Goal: Transaction & Acquisition: Purchase product/service

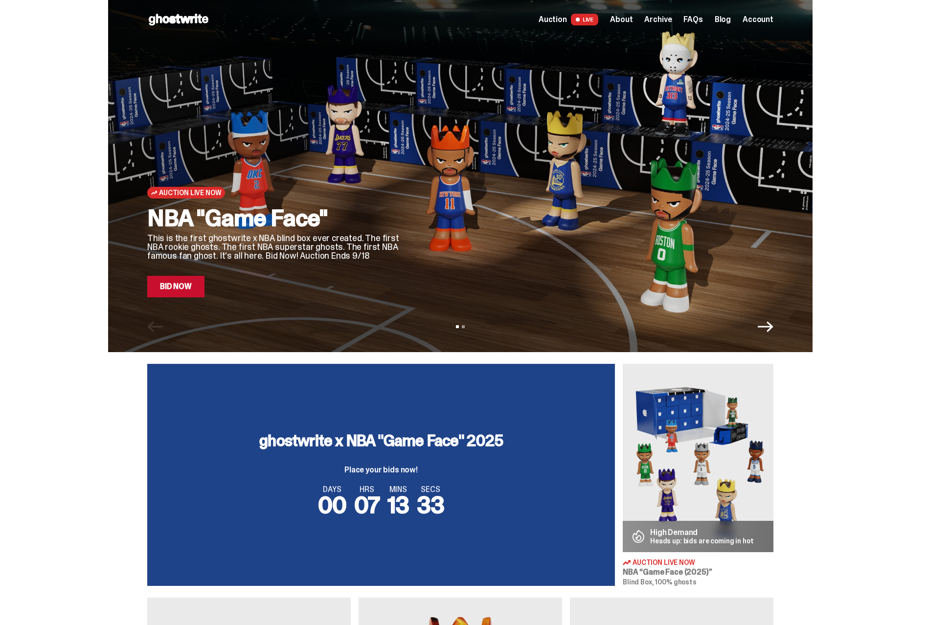
click at [757, 16] on span "Account" at bounding box center [757, 20] width 31 height 8
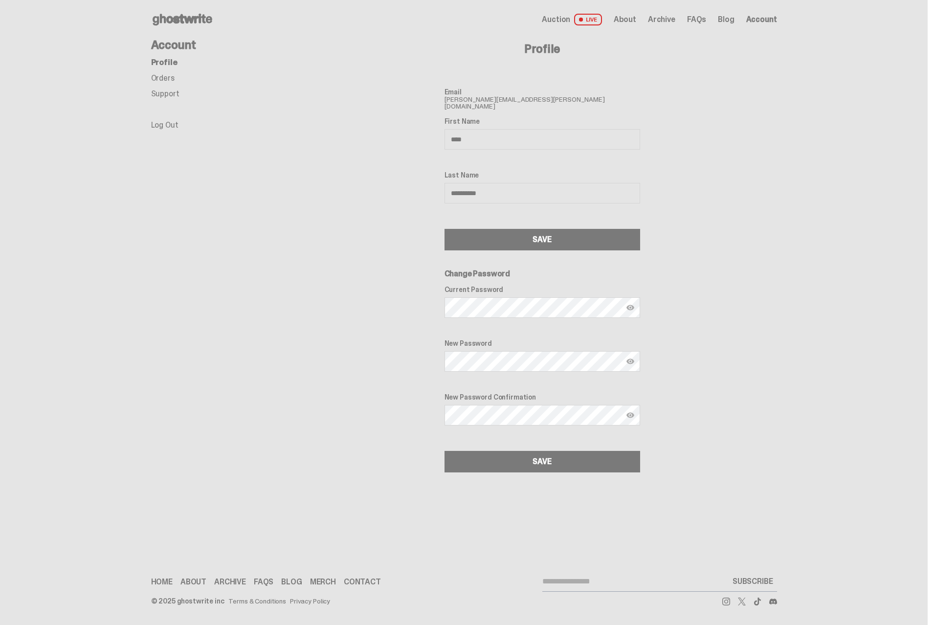
click at [568, 16] on span "Auction" at bounding box center [556, 20] width 28 height 8
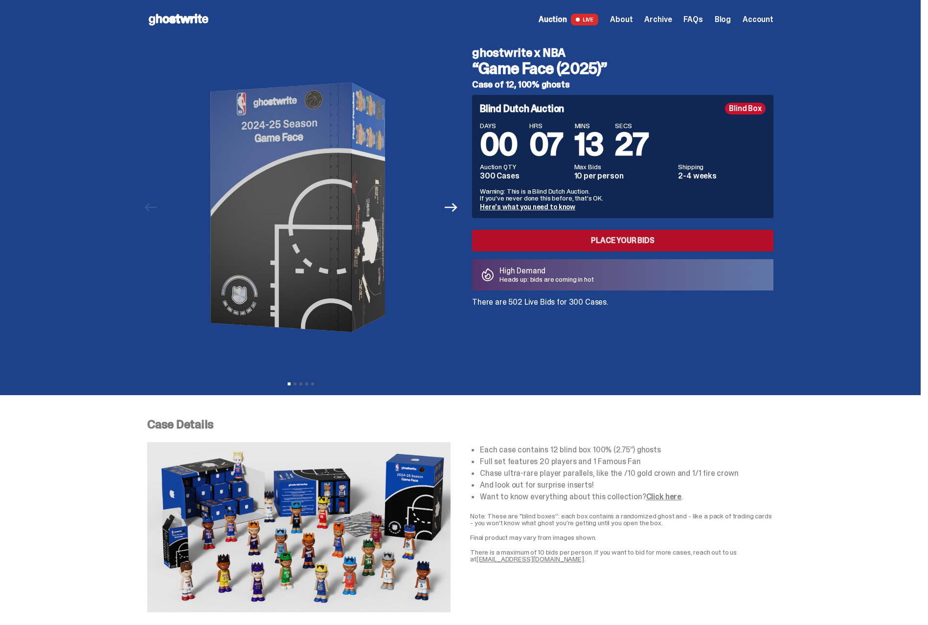
click at [604, 239] on link "Place your Bids" at bounding box center [622, 241] width 301 height 22
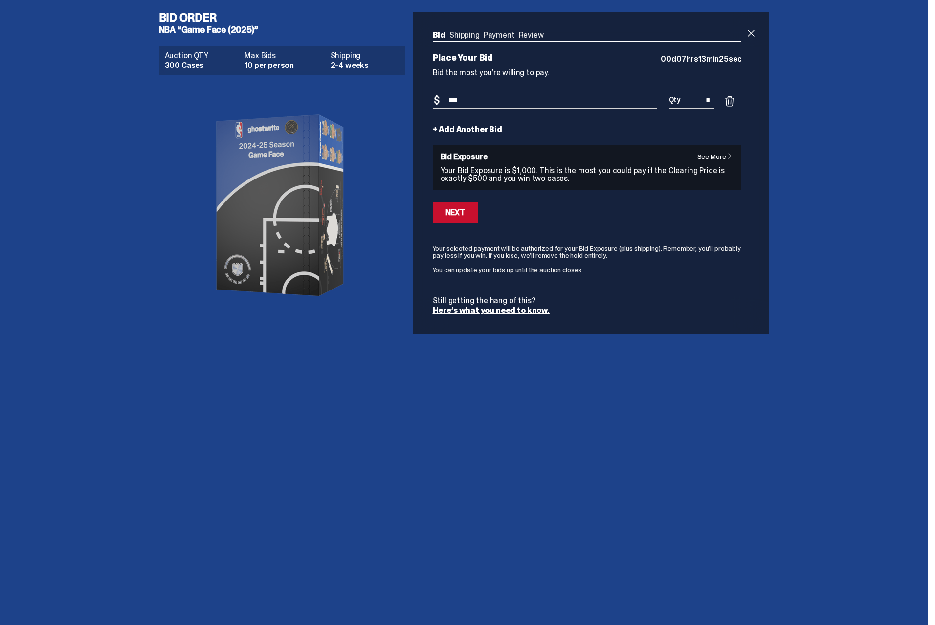
drag, startPoint x: 470, startPoint y: 100, endPoint x: 393, endPoint y: 102, distance: 77.3
click at [393, 102] on div "Bid Order NBA “Game Face (2025)” Auction QTY 300 Cases Max Bids 10 per person S…" at bounding box center [464, 173] width 626 height 346
drag, startPoint x: 467, startPoint y: 98, endPoint x: 436, endPoint y: 100, distance: 30.8
click at [436, 100] on div "Bid Amount $ ***" at bounding box center [545, 105] width 224 height 27
type input "***"
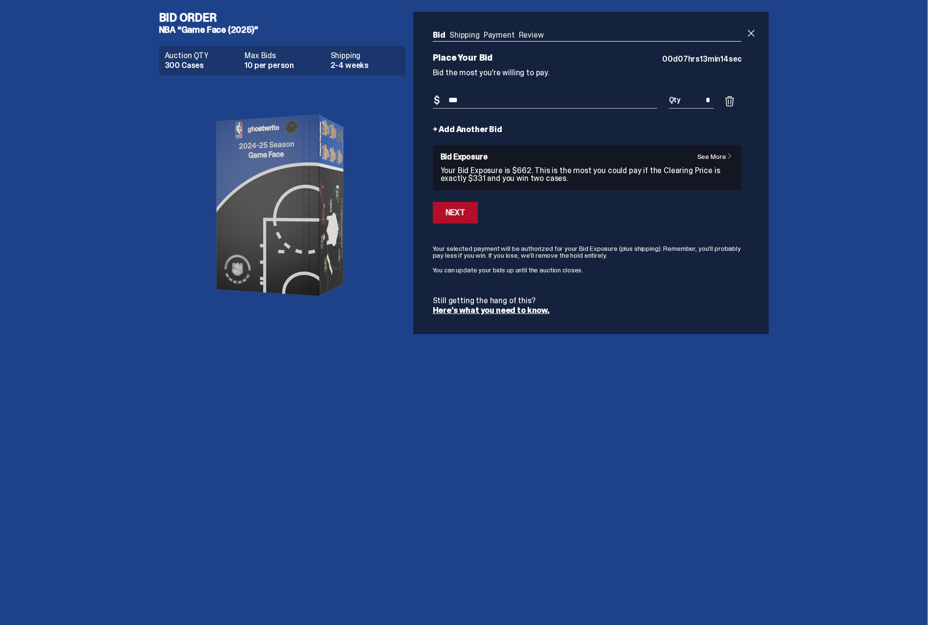
click at [457, 210] on div "Next" at bounding box center [456, 213] width 20 height 8
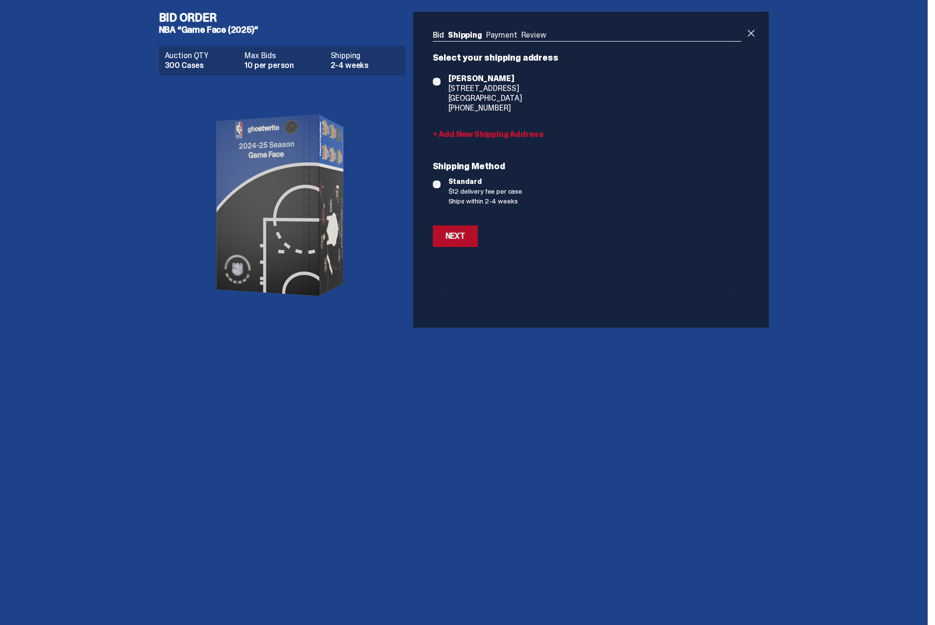
click at [454, 239] on div "Next" at bounding box center [456, 236] width 20 height 8
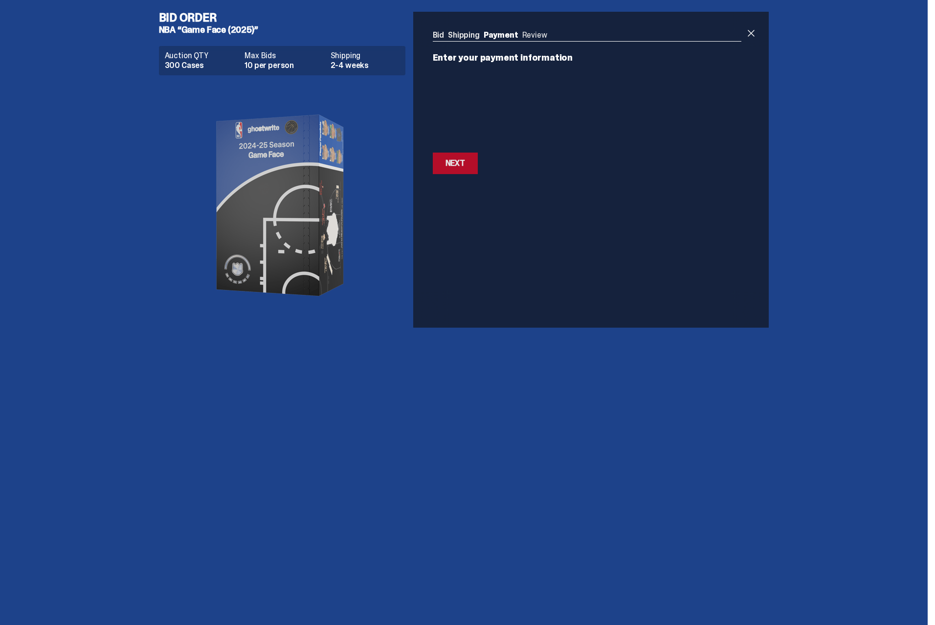
click at [456, 161] on div "Next" at bounding box center [456, 163] width 20 height 8
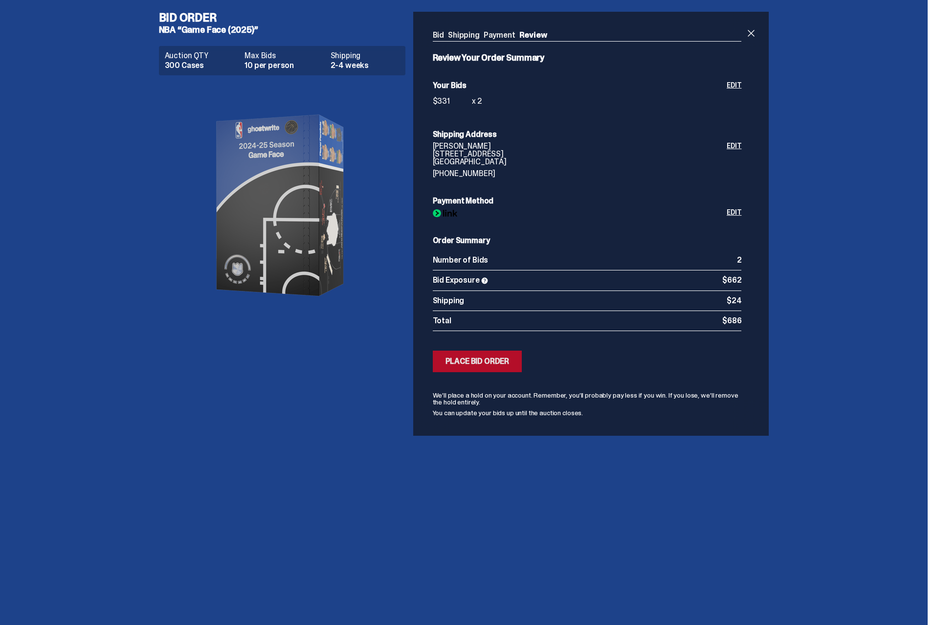
click at [476, 366] on button "Submitting Bids Place Bid Order" at bounding box center [477, 362] width 89 height 22
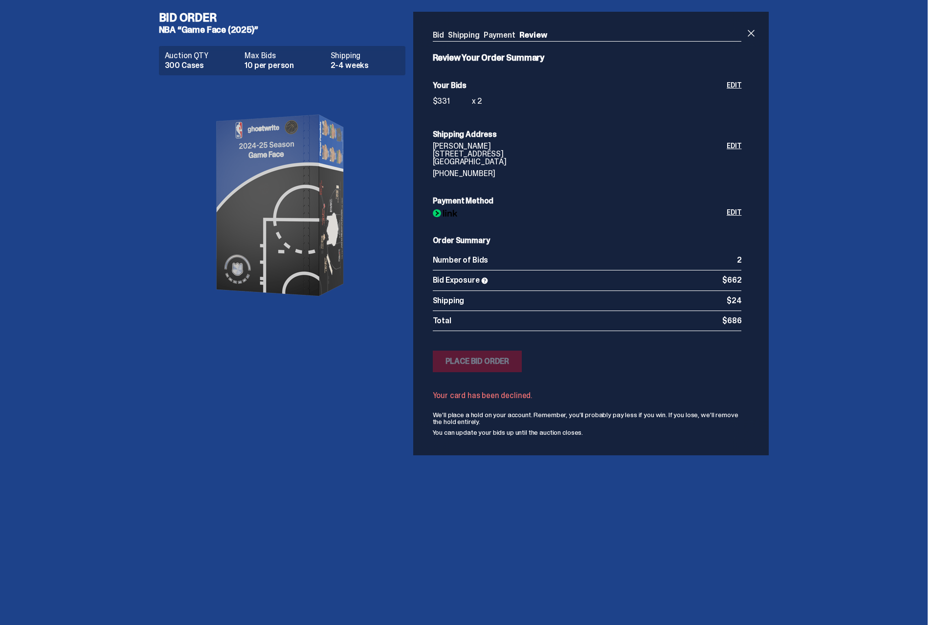
click at [486, 33] on link "Payment" at bounding box center [500, 35] width 32 height 10
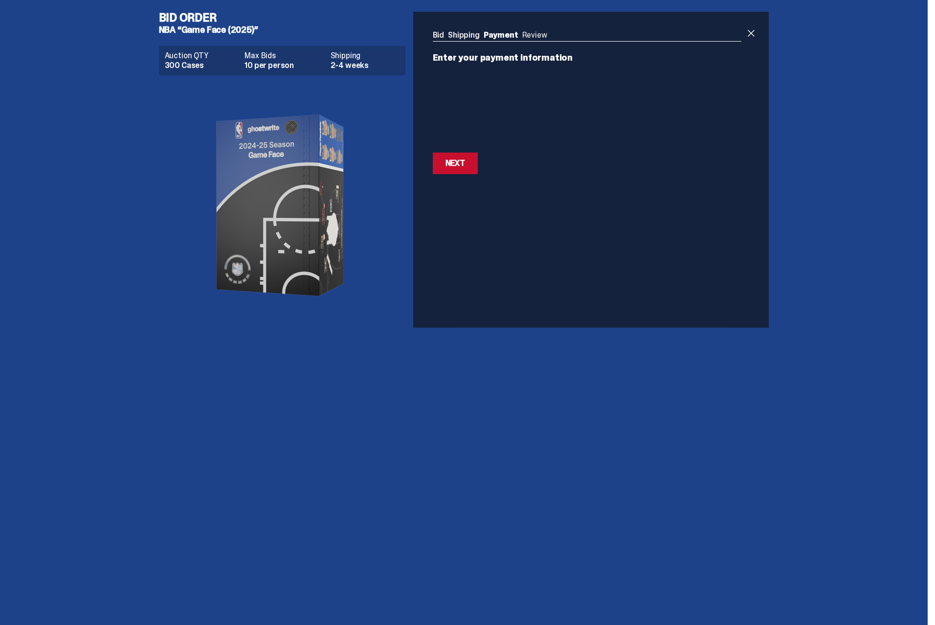
click at [465, 38] on link "Shipping" at bounding box center [464, 35] width 32 height 10
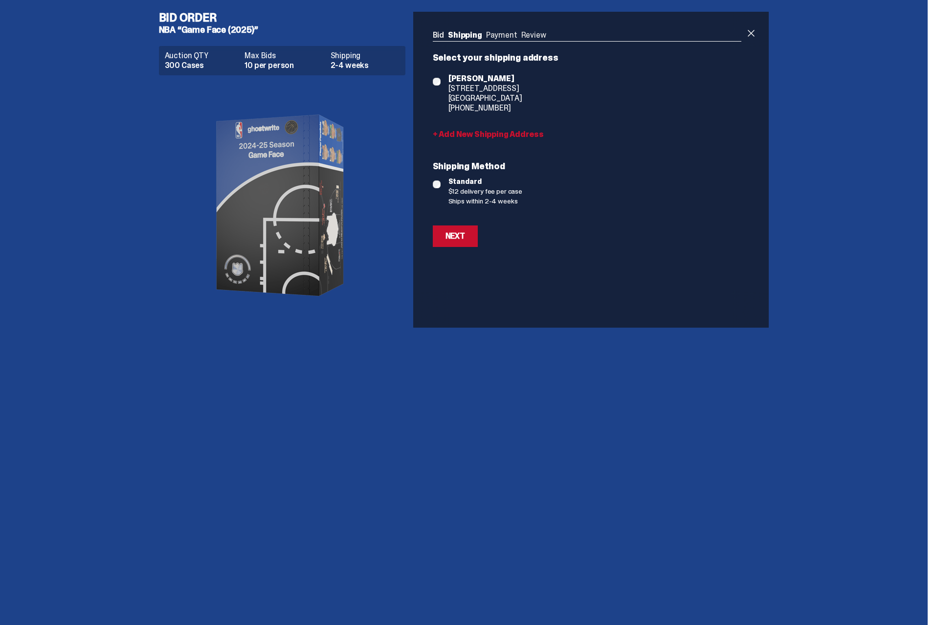
click at [438, 33] on link "Bid" at bounding box center [439, 35] width 12 height 10
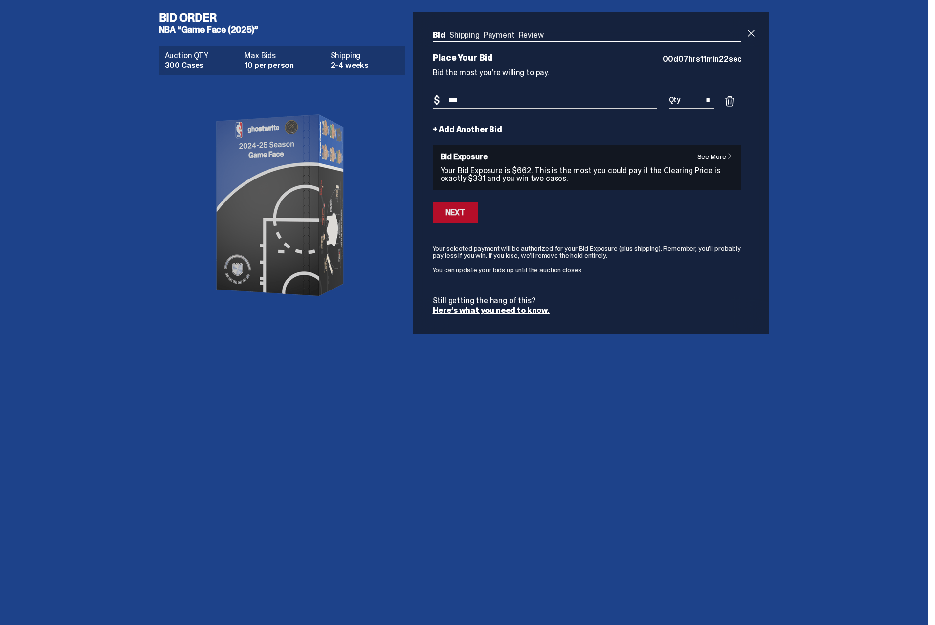
click at [464, 219] on button "Next" at bounding box center [455, 213] width 45 height 22
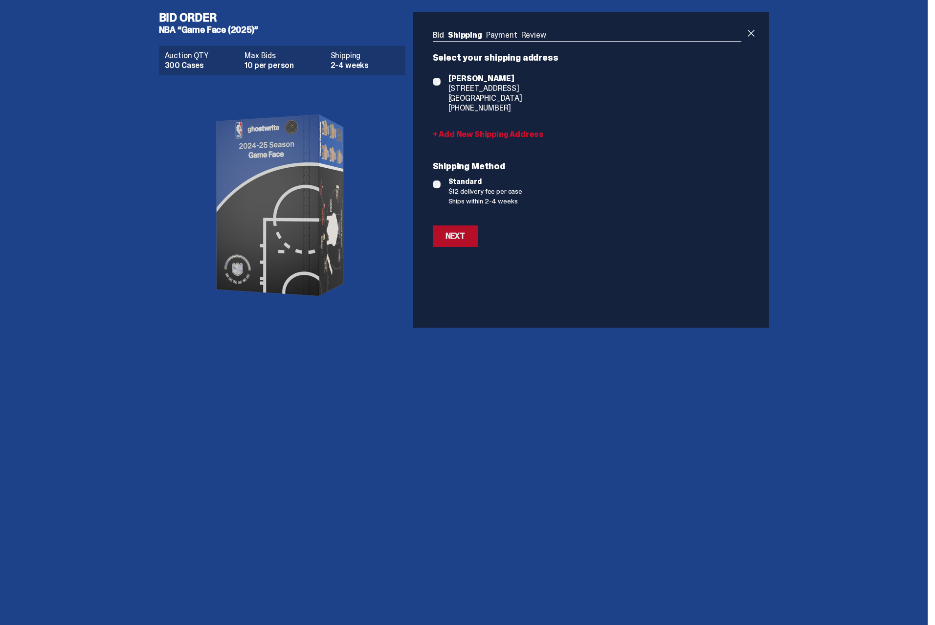
click at [463, 229] on button "Next" at bounding box center [455, 236] width 45 height 22
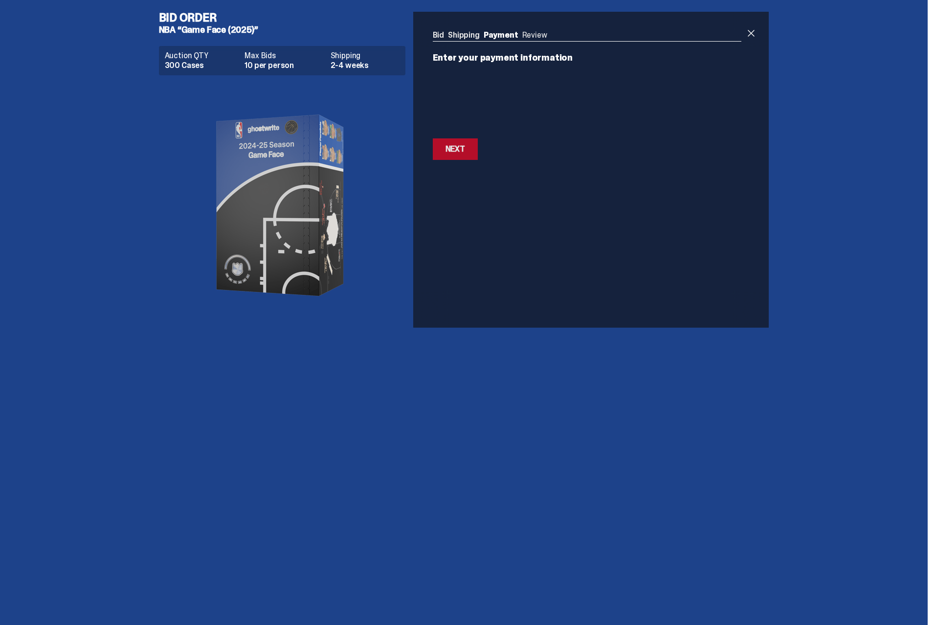
click at [460, 151] on div "Next" at bounding box center [456, 149] width 20 height 8
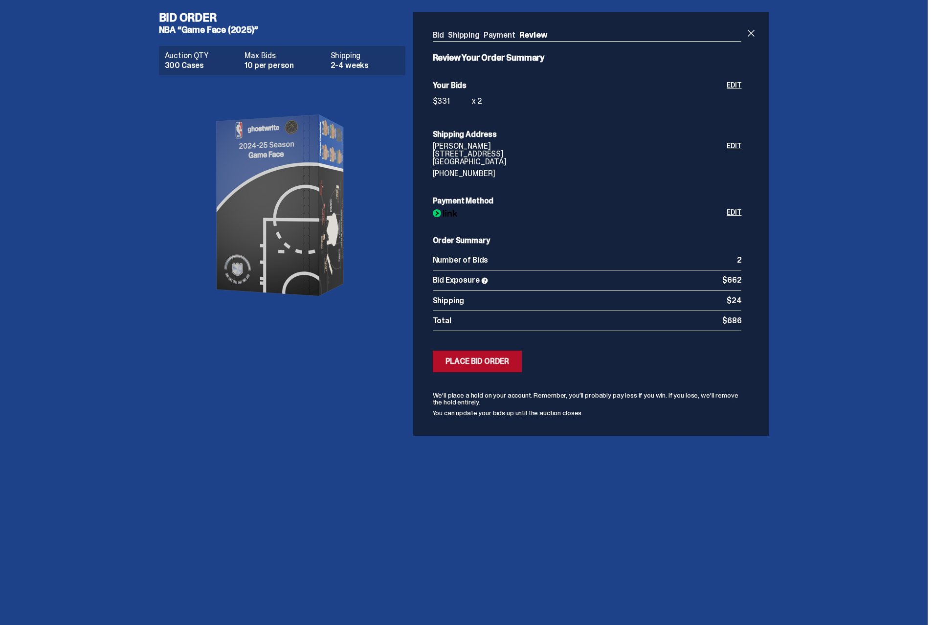
click at [488, 361] on div "Place Bid Order" at bounding box center [478, 362] width 64 height 8
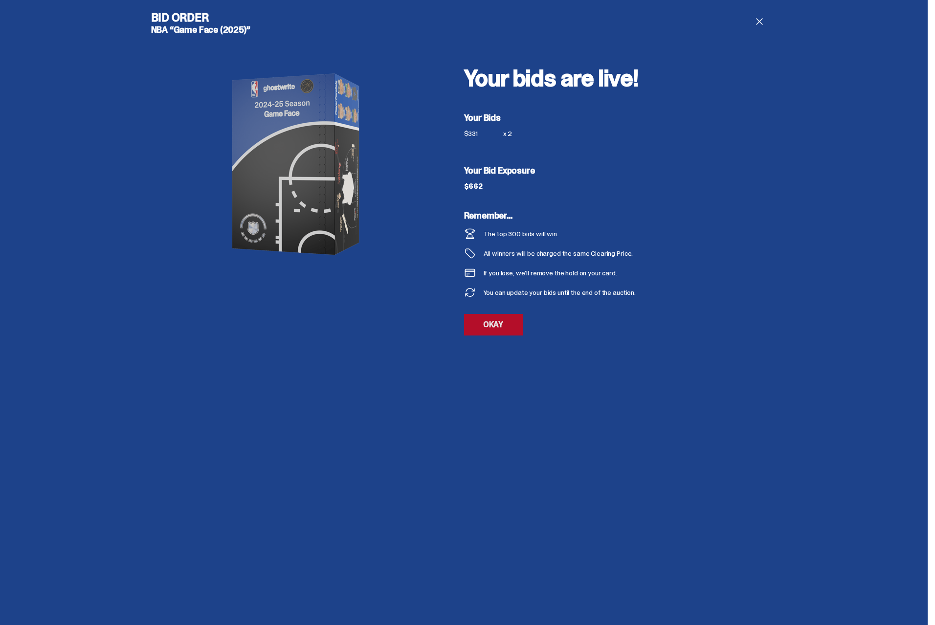
click at [488, 325] on link "OKAY" at bounding box center [493, 325] width 59 height 22
